Goal: Check status: Check status

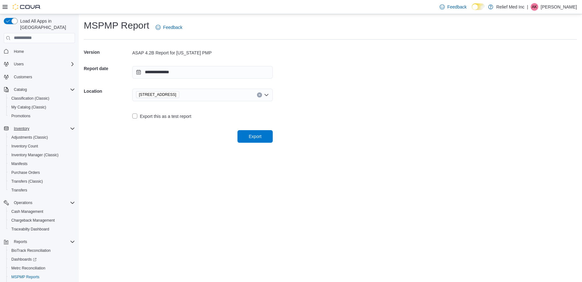
scroll to position [25, 0]
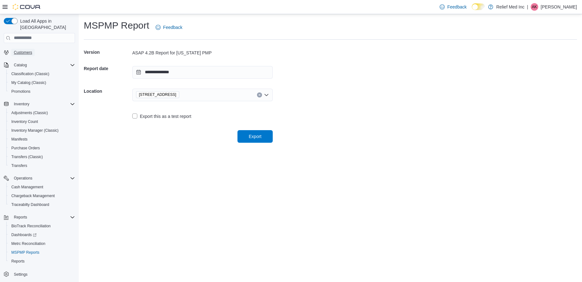
click at [26, 50] on span "Customers" at bounding box center [23, 52] width 18 height 5
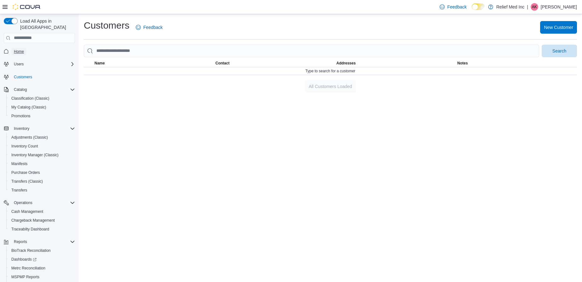
click at [17, 49] on span "Home" at bounding box center [19, 51] width 10 height 5
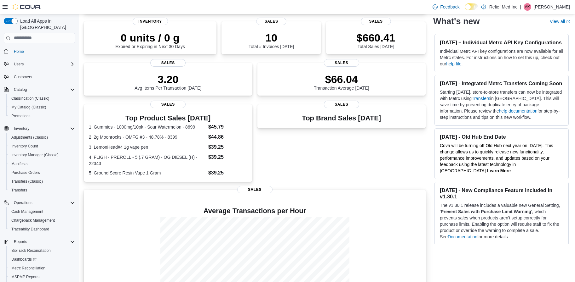
scroll to position [134, 0]
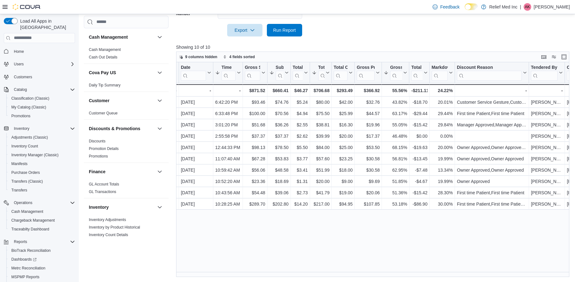
scroll to position [0, 68]
drag, startPoint x: 409, startPoint y: 66, endPoint x: 414, endPoint y: 68, distance: 4.6
click at [414, 68] on div at bounding box center [412, 72] width 5 height 21
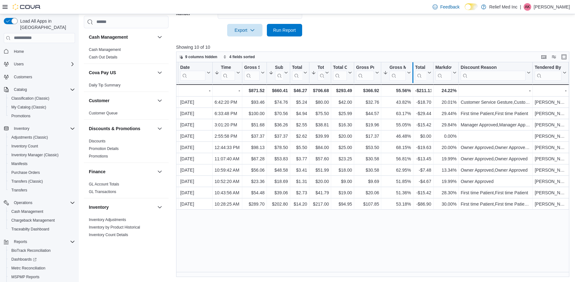
click at [413, 65] on div at bounding box center [412, 72] width 5 height 21
drag, startPoint x: 382, startPoint y: 64, endPoint x: 394, endPoint y: 65, distance: 12.1
click at [394, 65] on div at bounding box center [392, 72] width 5 height 21
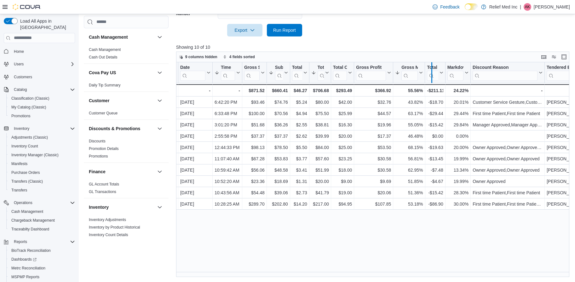
drag, startPoint x: 424, startPoint y: 63, endPoint x: 432, endPoint y: 66, distance: 8.5
click at [432, 66] on div at bounding box center [431, 72] width 5 height 21
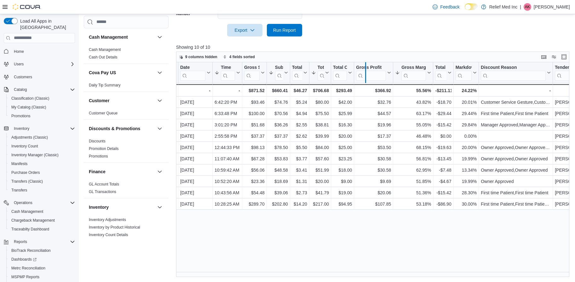
drag, startPoint x: 355, startPoint y: 70, endPoint x: 367, endPoint y: 71, distance: 12.0
click at [367, 71] on div at bounding box center [365, 72] width 5 height 21
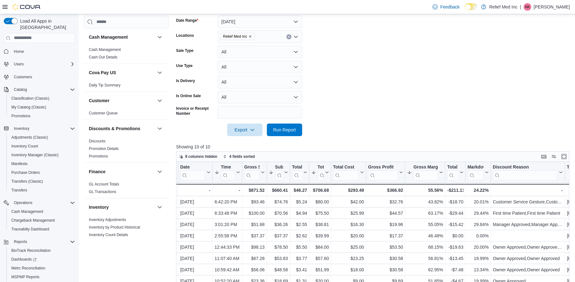
scroll to position [14, 0]
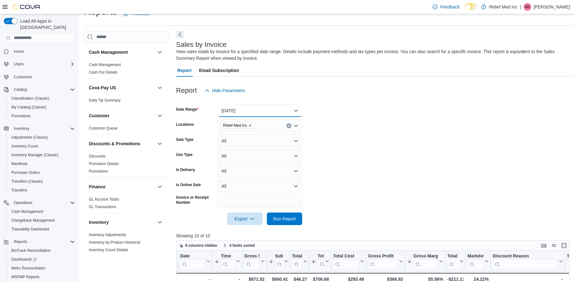
click at [300, 108] on button "[DATE]" at bounding box center [260, 111] width 84 height 13
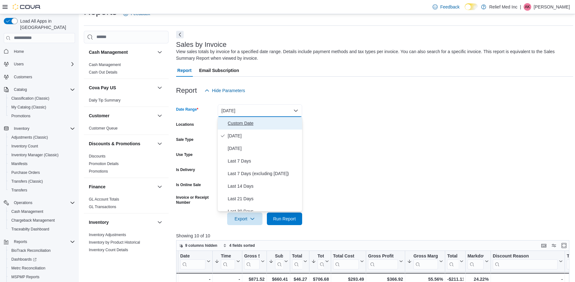
click at [253, 122] on span "Custom Date" at bounding box center [264, 124] width 72 height 8
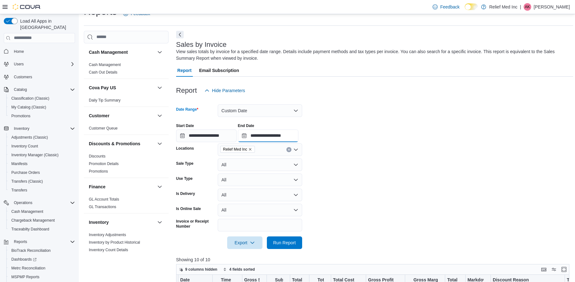
click at [250, 135] on input "**********" at bounding box center [268, 136] width 60 height 13
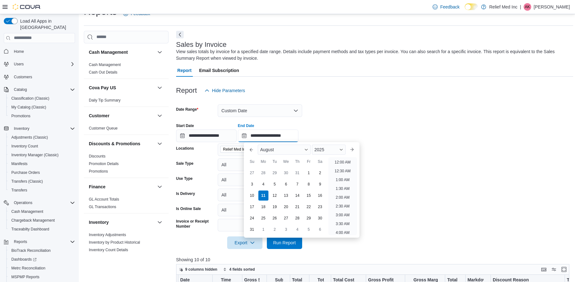
scroll to position [346, 0]
click at [264, 185] on div "4" at bounding box center [263, 184] width 11 height 11
type input "**********"
click at [289, 246] on span "Run Report" at bounding box center [284, 242] width 28 height 13
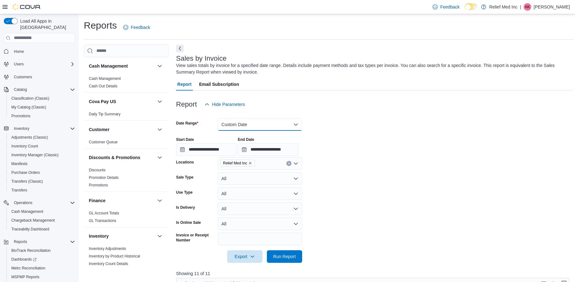
click at [294, 127] on button "Custom Date" at bounding box center [260, 124] width 84 height 13
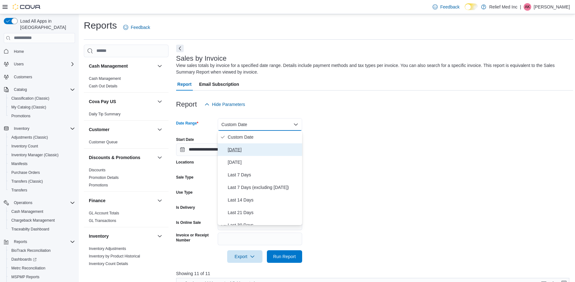
click at [235, 150] on span "[DATE]" at bounding box center [264, 150] width 72 height 8
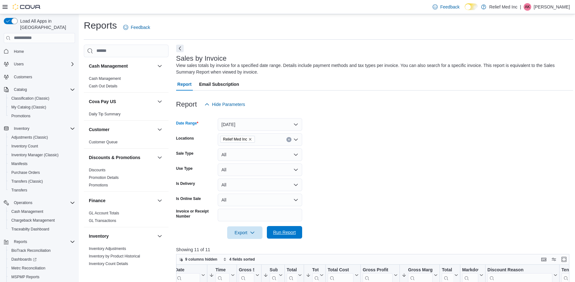
click at [285, 238] on span "Run Report" at bounding box center [284, 232] width 28 height 13
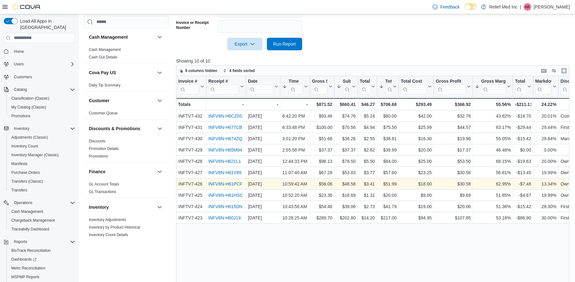
scroll to position [203, 0]
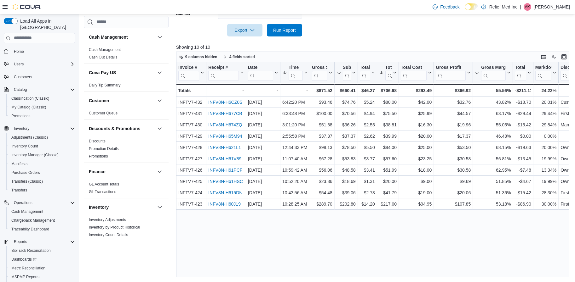
click at [296, 280] on div "Reports Feedback Cash Management Cash Management Cash Out Details Cova Pay US D…" at bounding box center [328, 46] width 499 height 471
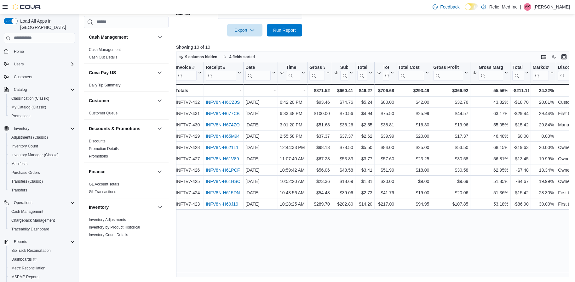
scroll to position [0, 0]
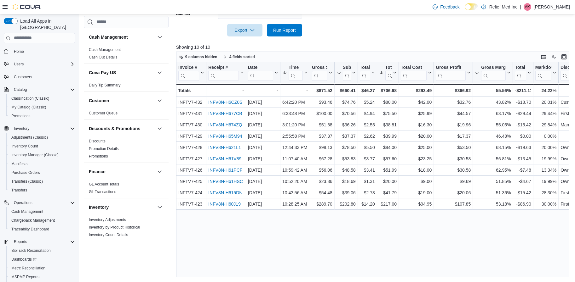
drag, startPoint x: 368, startPoint y: 123, endPoint x: 352, endPoint y: 37, distance: 86.9
click at [352, 37] on div at bounding box center [374, 41] width 397 height 8
